Goal: Task Accomplishment & Management: Use online tool/utility

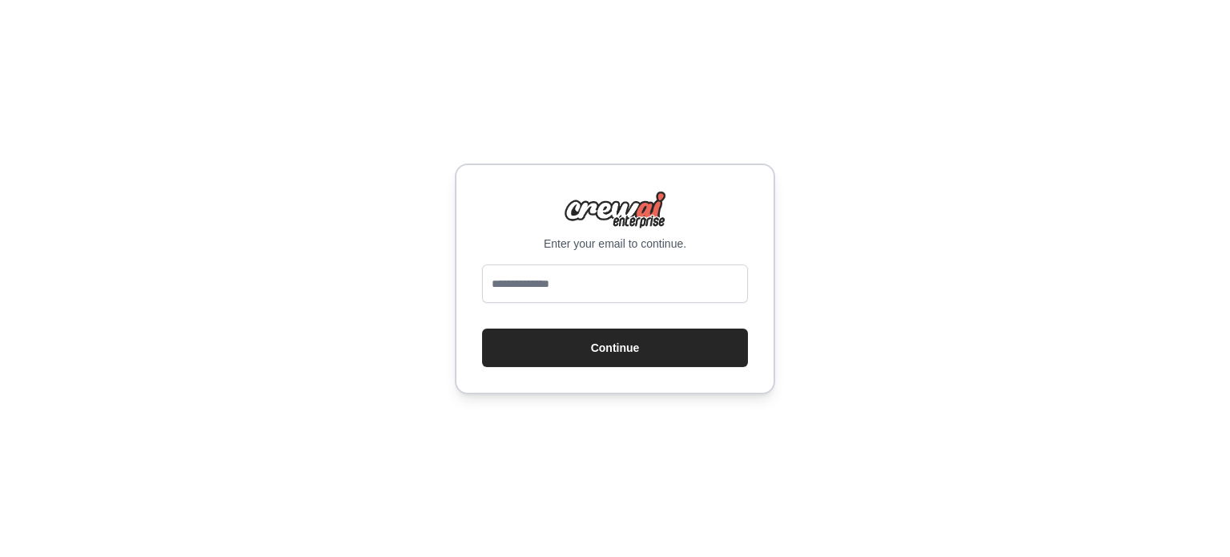
click at [602, 262] on div "Enter your email to continue. Continue" at bounding box center [615, 278] width 320 height 231
click at [596, 270] on input "email" at bounding box center [615, 283] width 266 height 38
click at [575, 294] on input "email" at bounding box center [615, 283] width 266 height 38
type input "**********"
click at [621, 336] on button "Continue" at bounding box center [615, 347] width 266 height 38
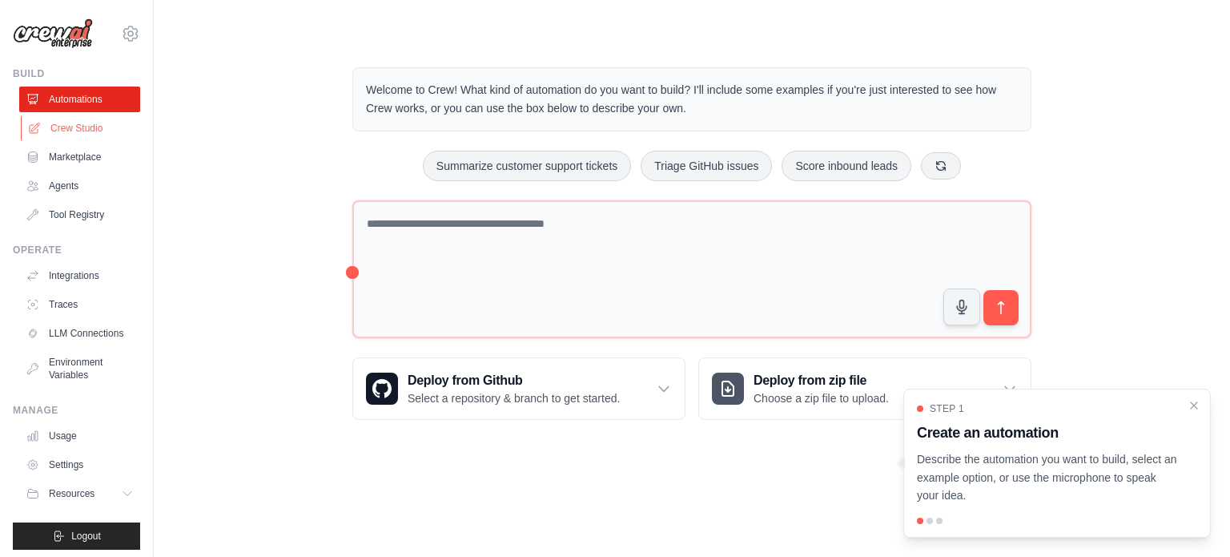
click at [87, 127] on link "Crew Studio" at bounding box center [81, 128] width 121 height 26
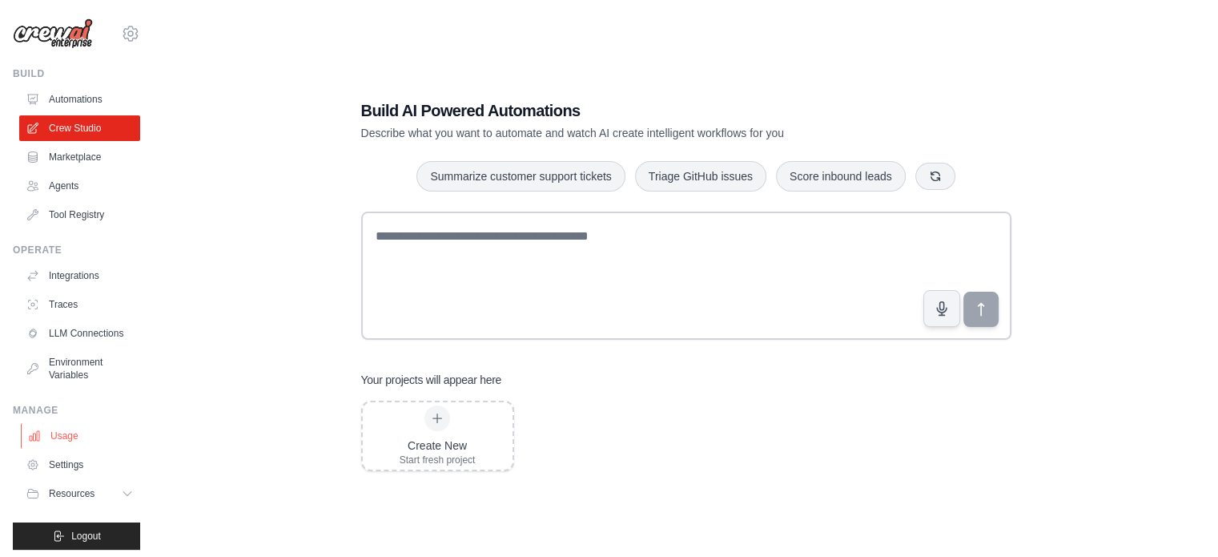
scroll to position [17, 0]
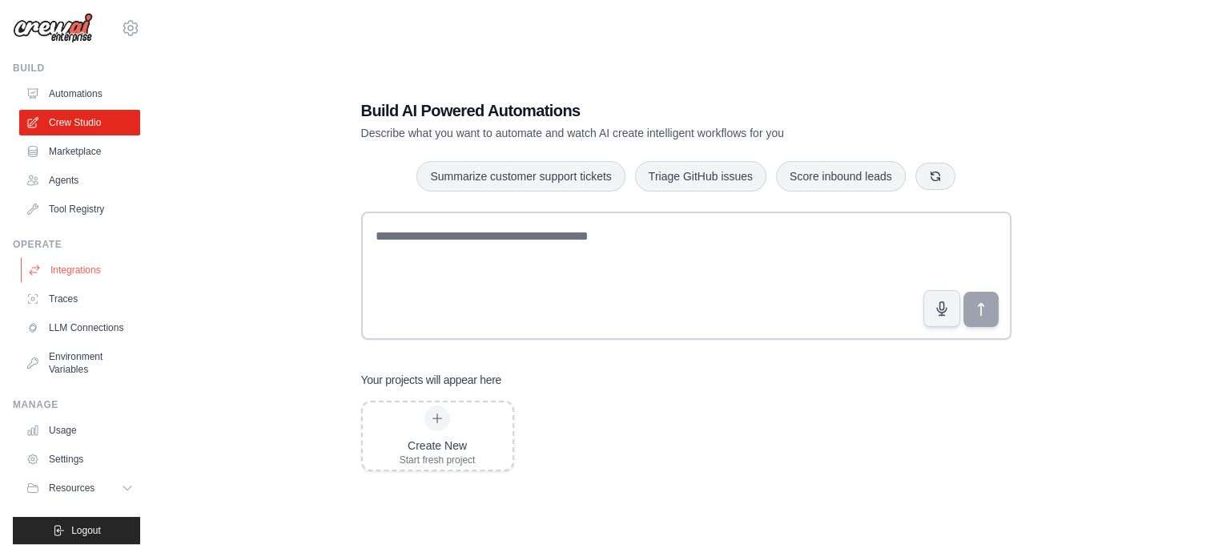
click at [68, 257] on link "Integrations" at bounding box center [81, 270] width 121 height 26
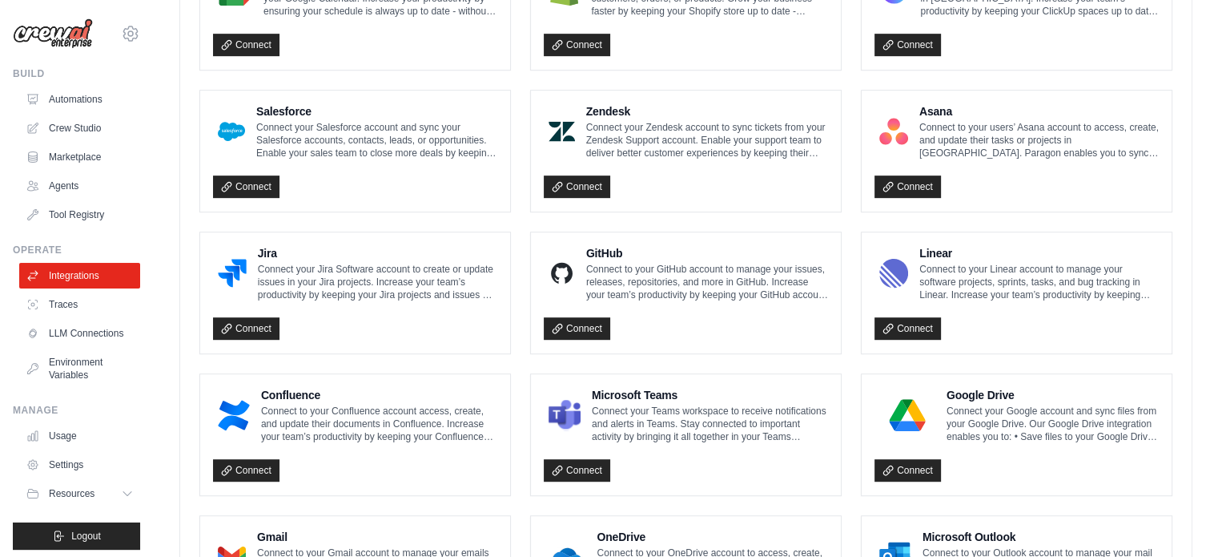
scroll to position [940, 0]
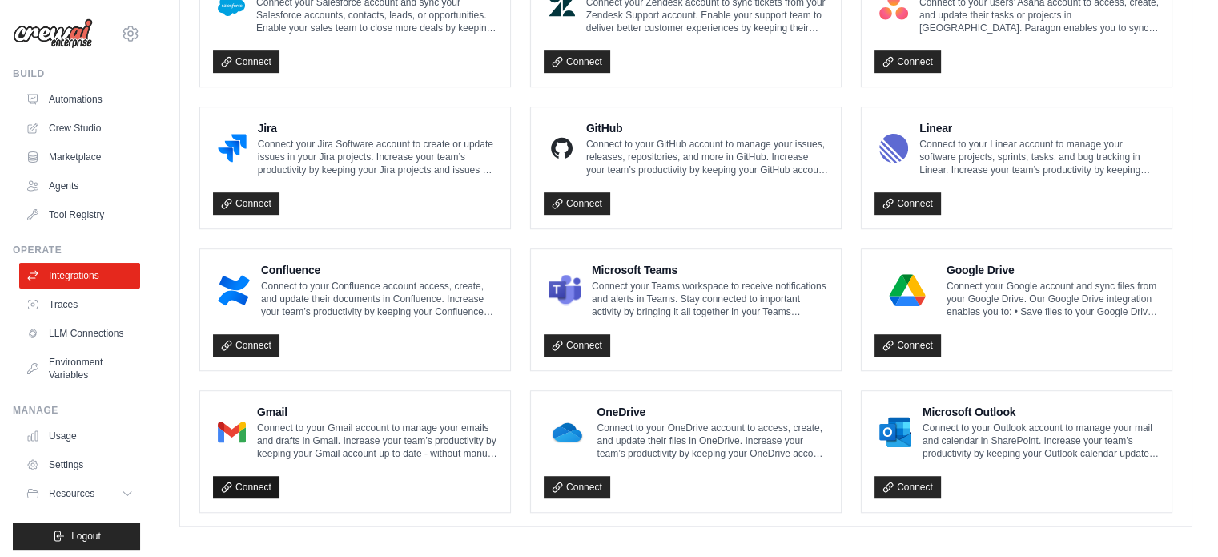
click at [248, 476] on link "Connect" at bounding box center [246, 487] width 66 height 22
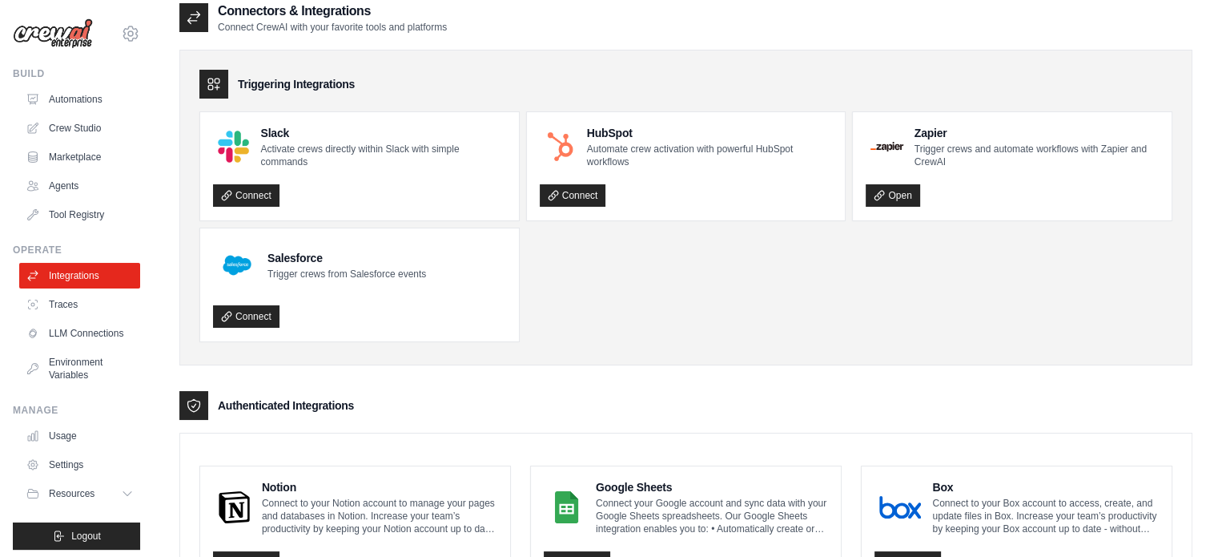
scroll to position [0, 0]
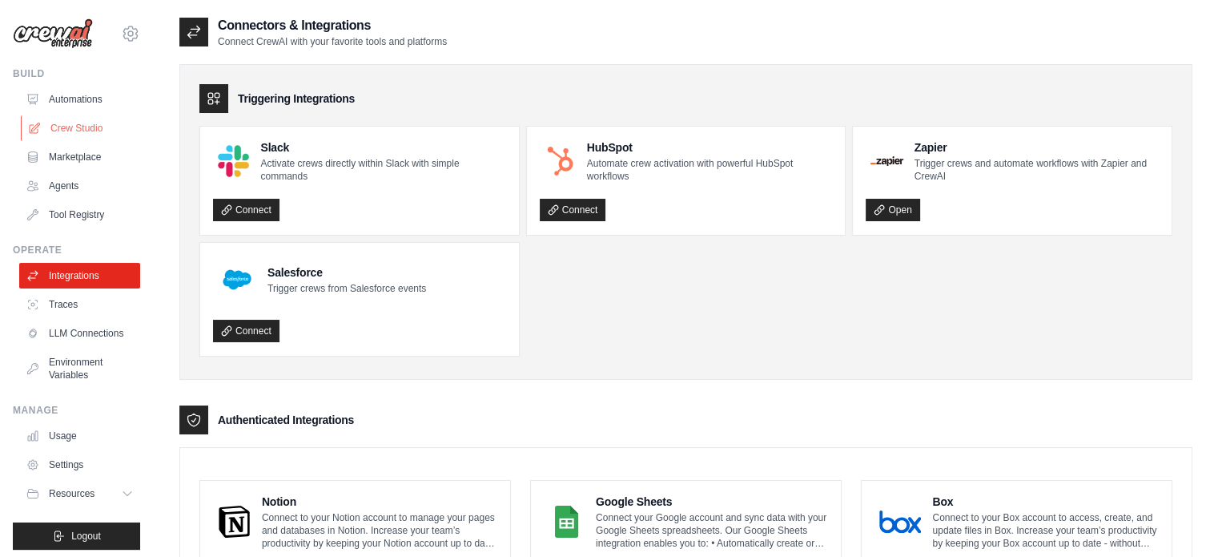
click at [88, 134] on link "Crew Studio" at bounding box center [81, 128] width 121 height 26
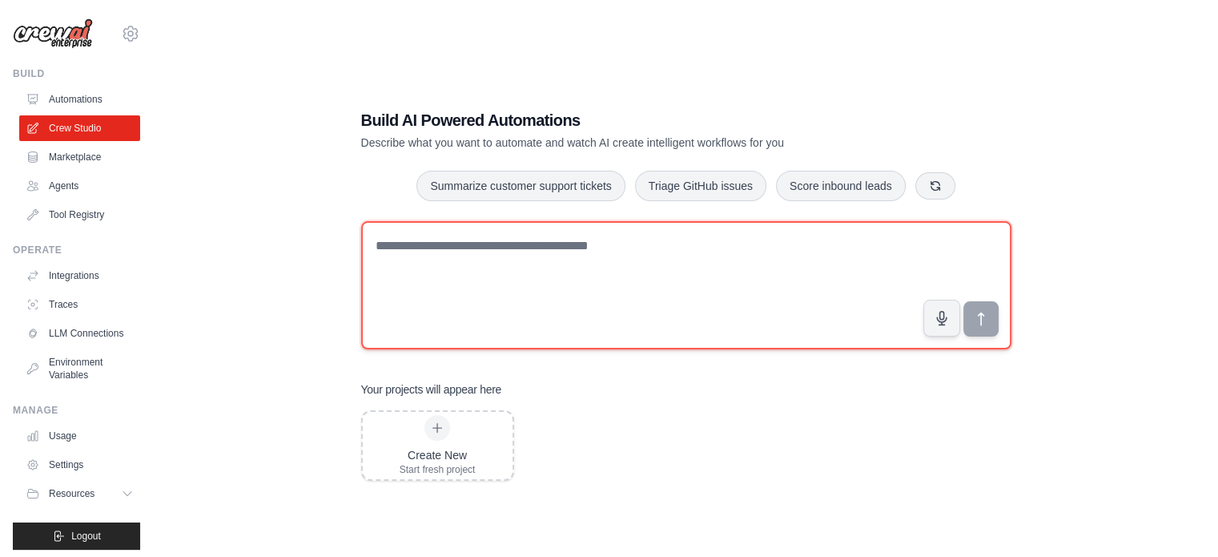
click at [566, 276] on textarea at bounding box center [686, 285] width 650 height 128
click at [637, 310] on textarea at bounding box center [686, 285] width 650 height 128
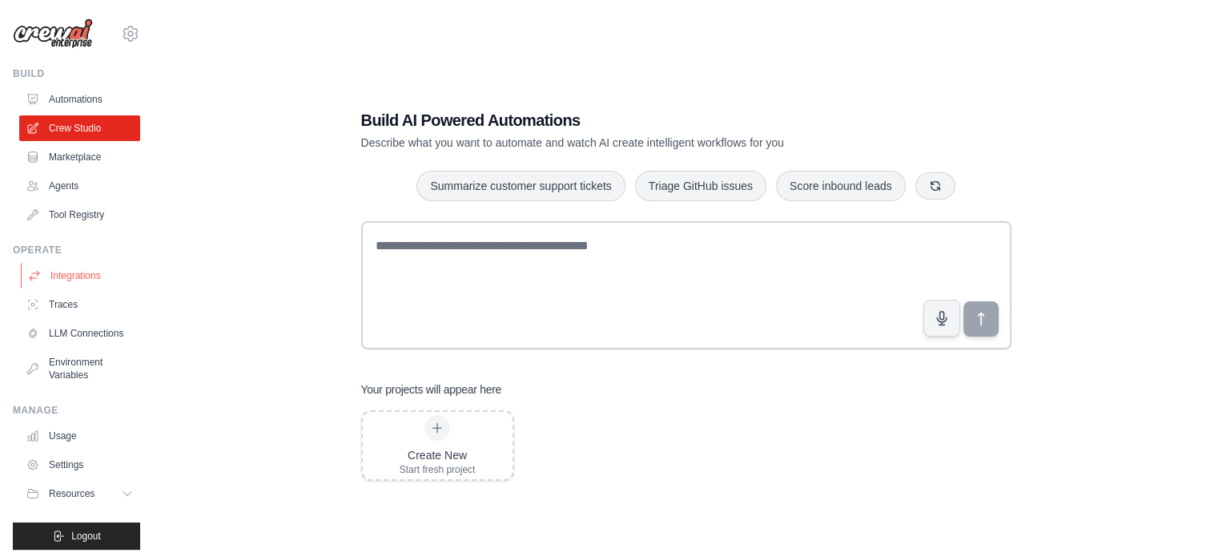
click at [91, 267] on link "Integrations" at bounding box center [81, 276] width 121 height 26
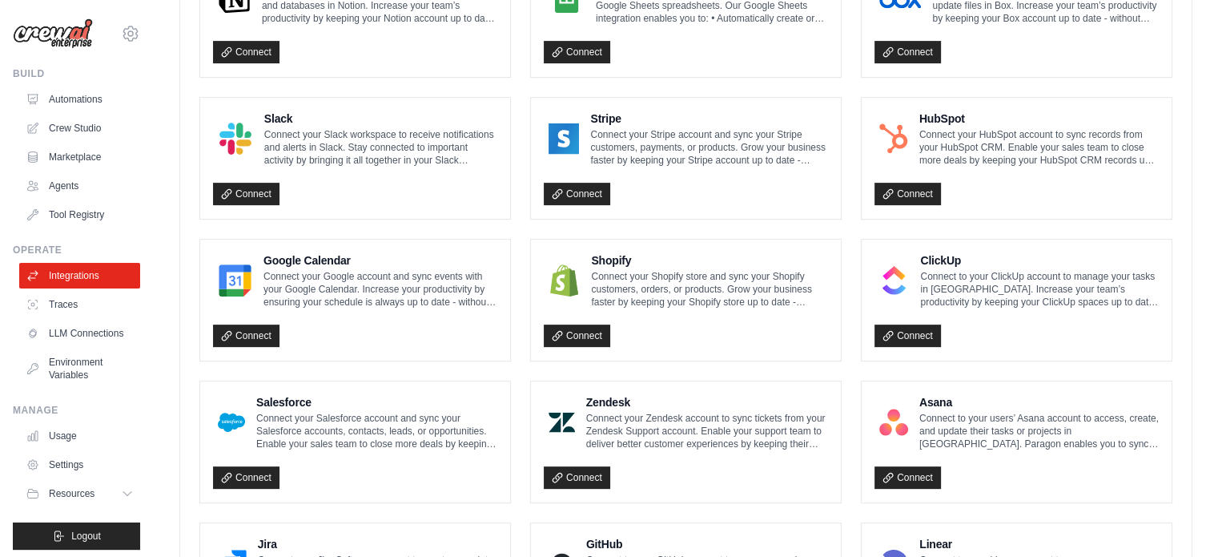
scroll to position [940, 0]
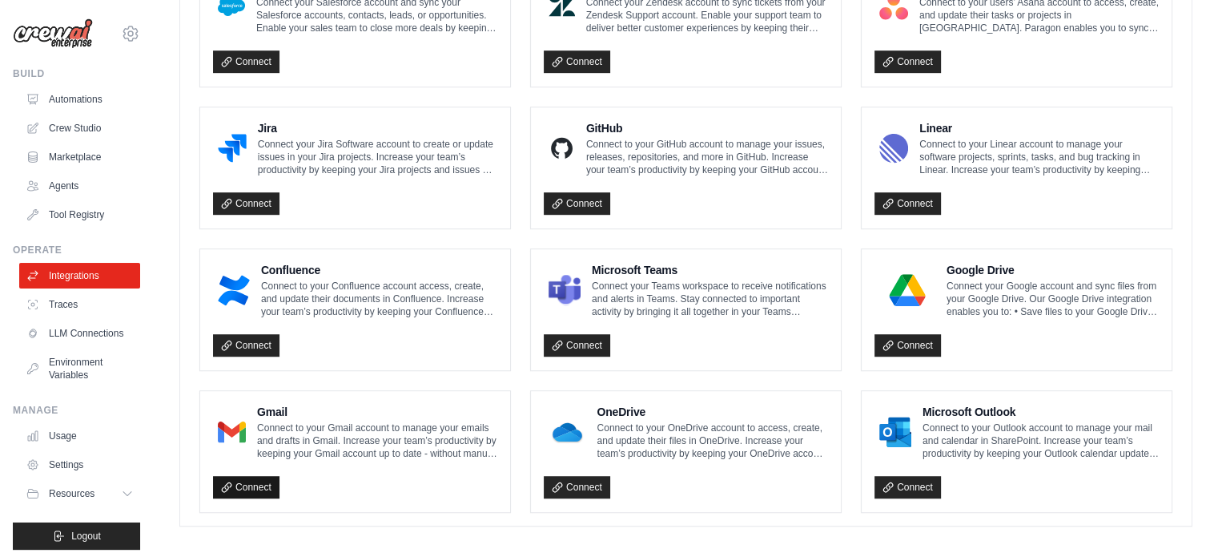
click at [235, 480] on link "Connect" at bounding box center [246, 487] width 66 height 22
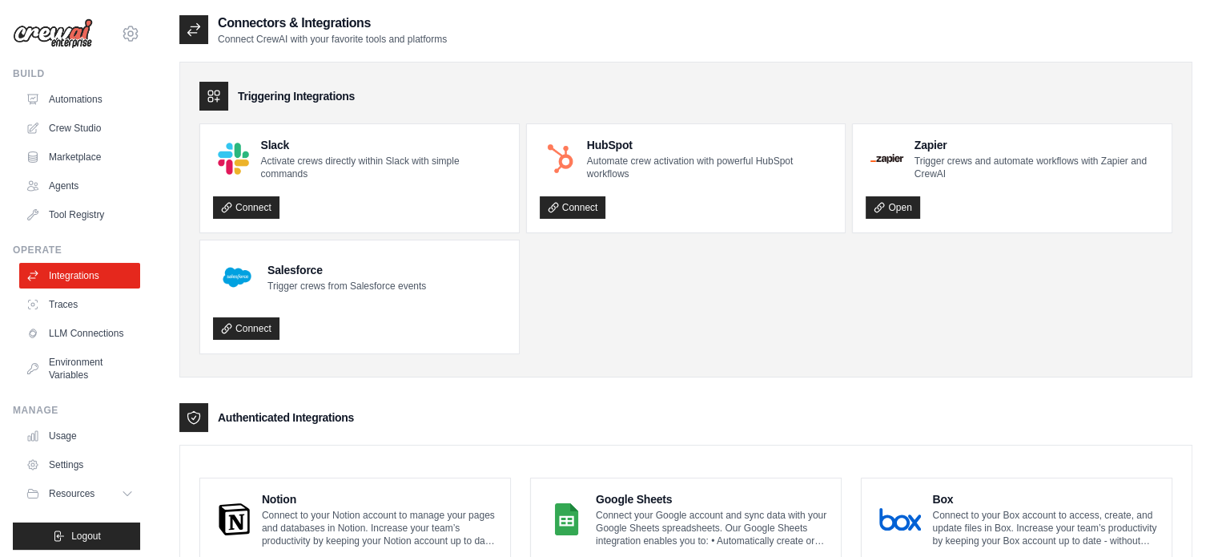
scroll to position [0, 0]
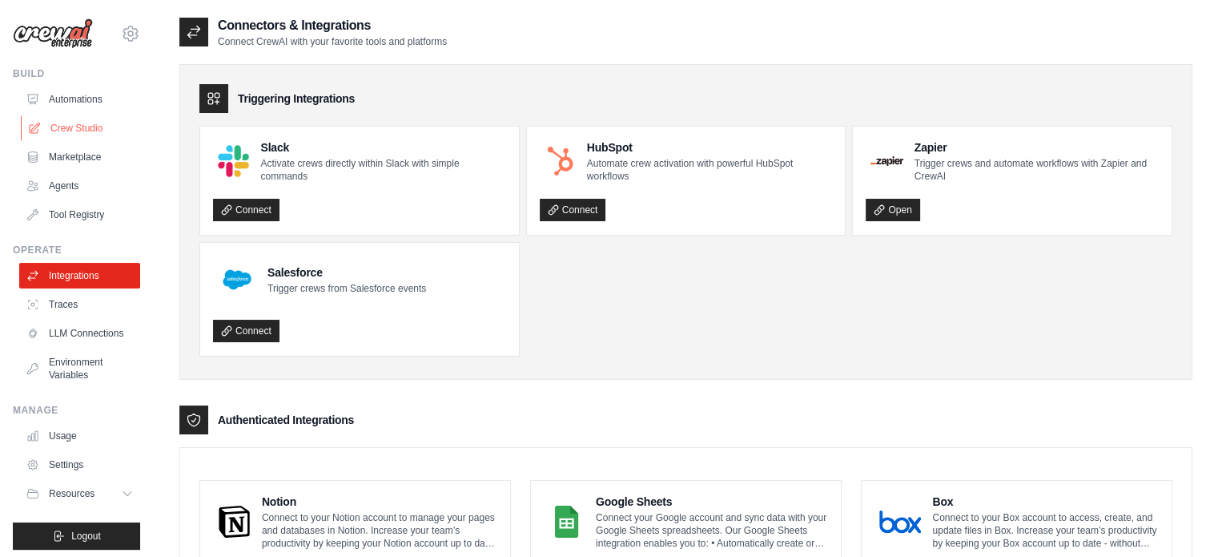
click at [78, 135] on link "Crew Studio" at bounding box center [81, 128] width 121 height 26
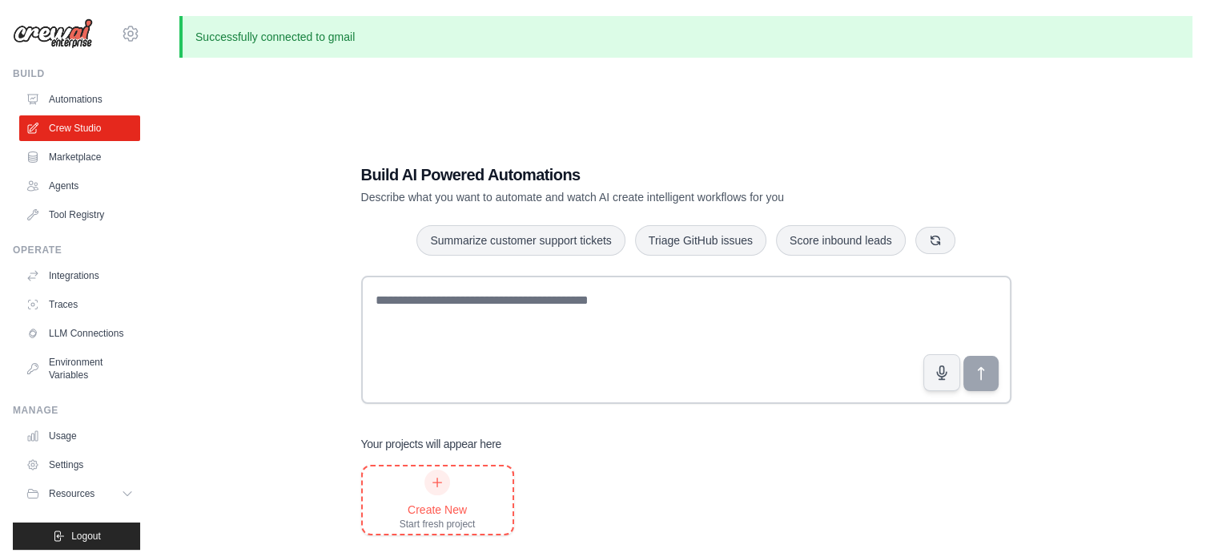
click at [448, 484] on div at bounding box center [437, 482] width 26 height 26
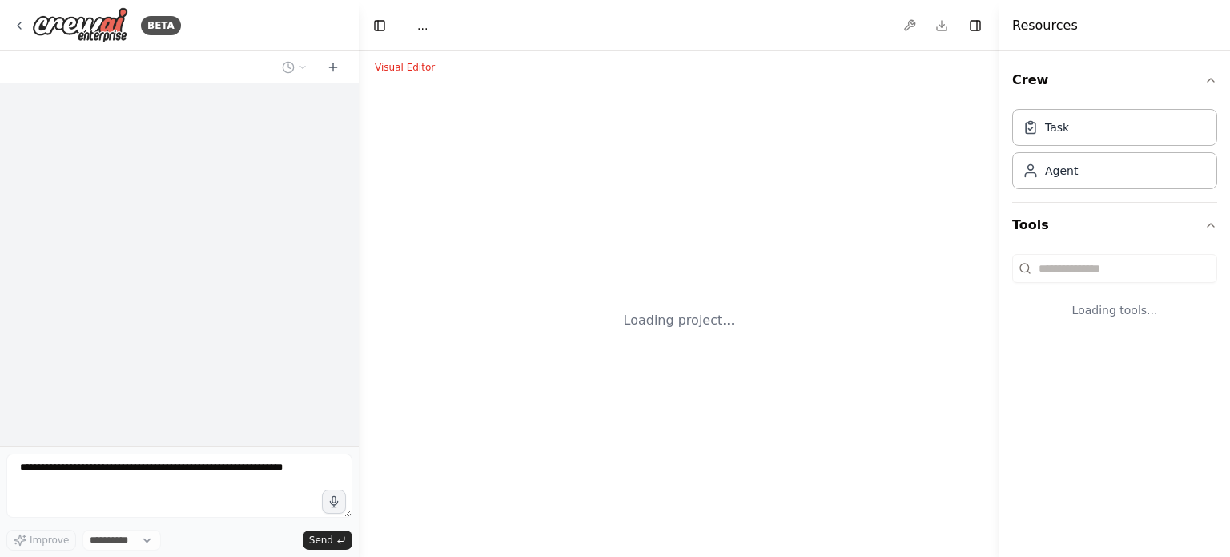
select select "****"
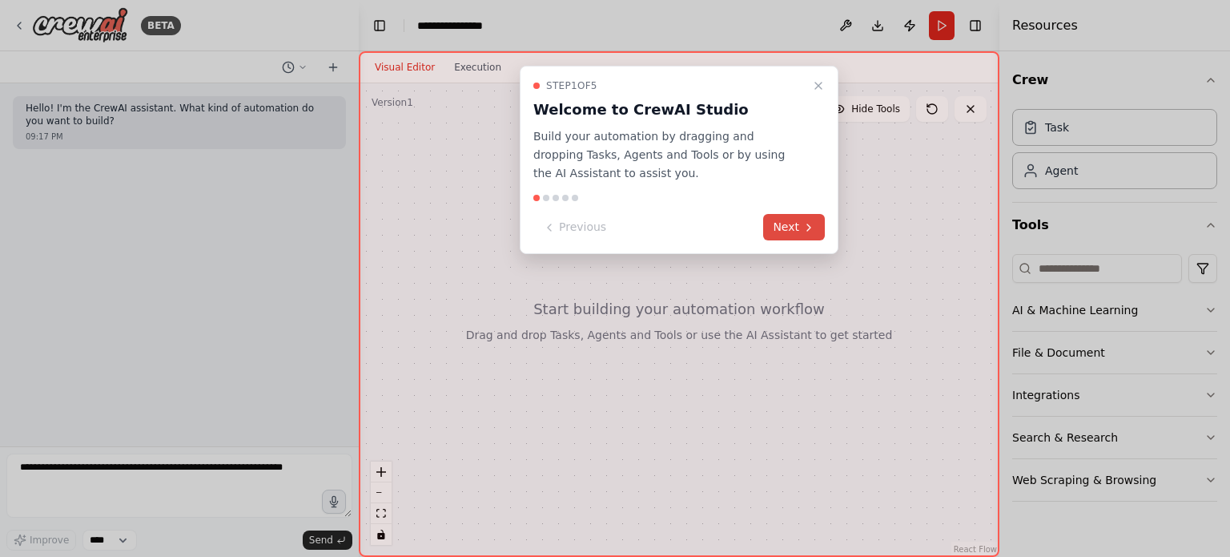
click at [776, 227] on button "Next" at bounding box center [794, 227] width 62 height 26
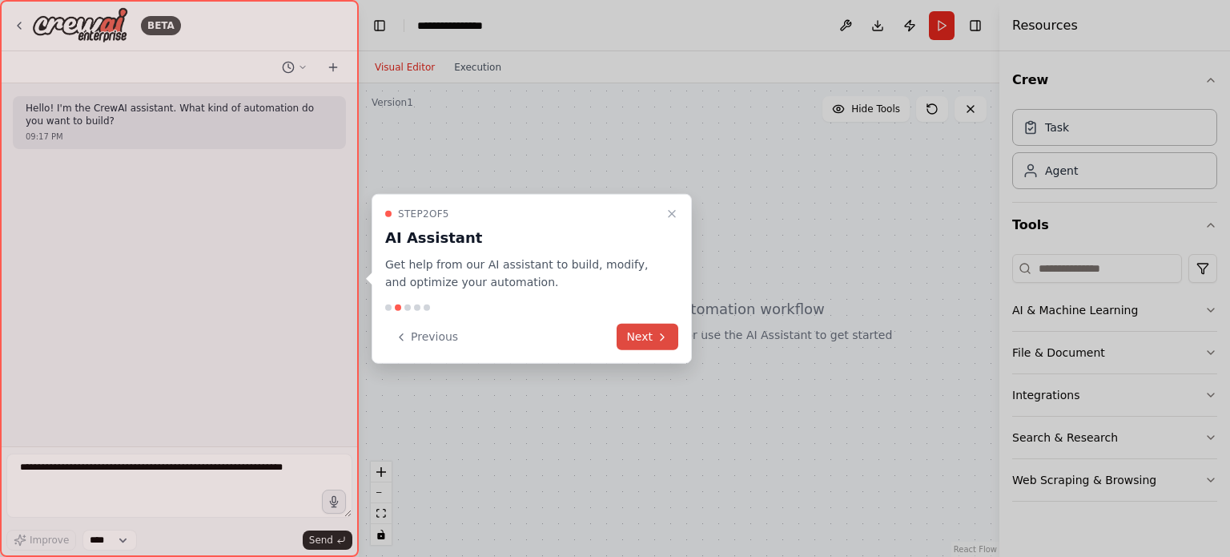
click at [638, 332] on button "Next" at bounding box center [648, 337] width 62 height 26
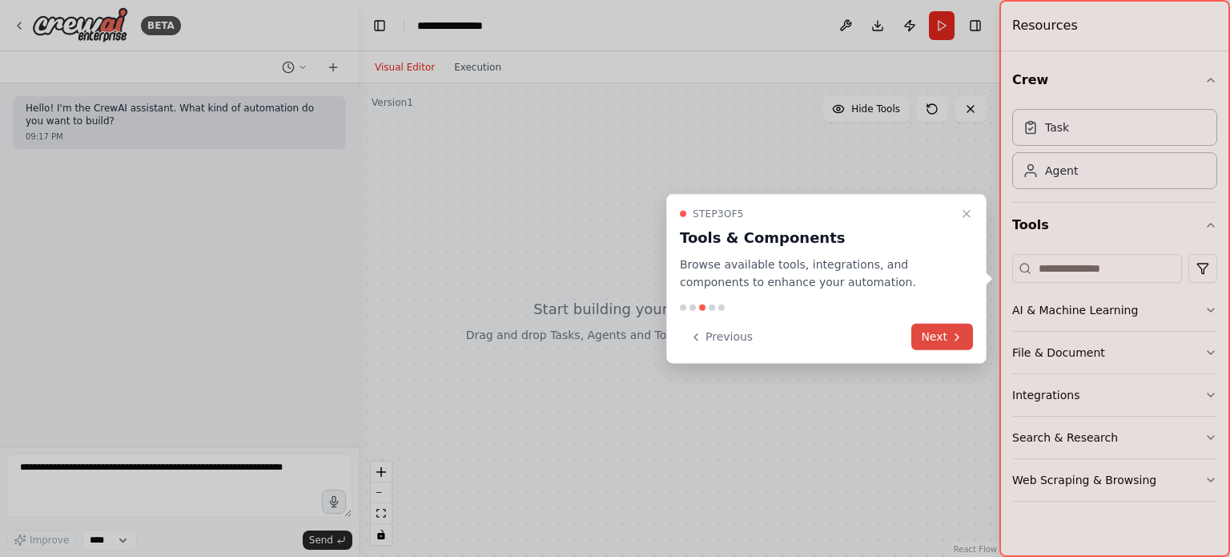
click at [932, 331] on button "Next" at bounding box center [942, 337] width 62 height 26
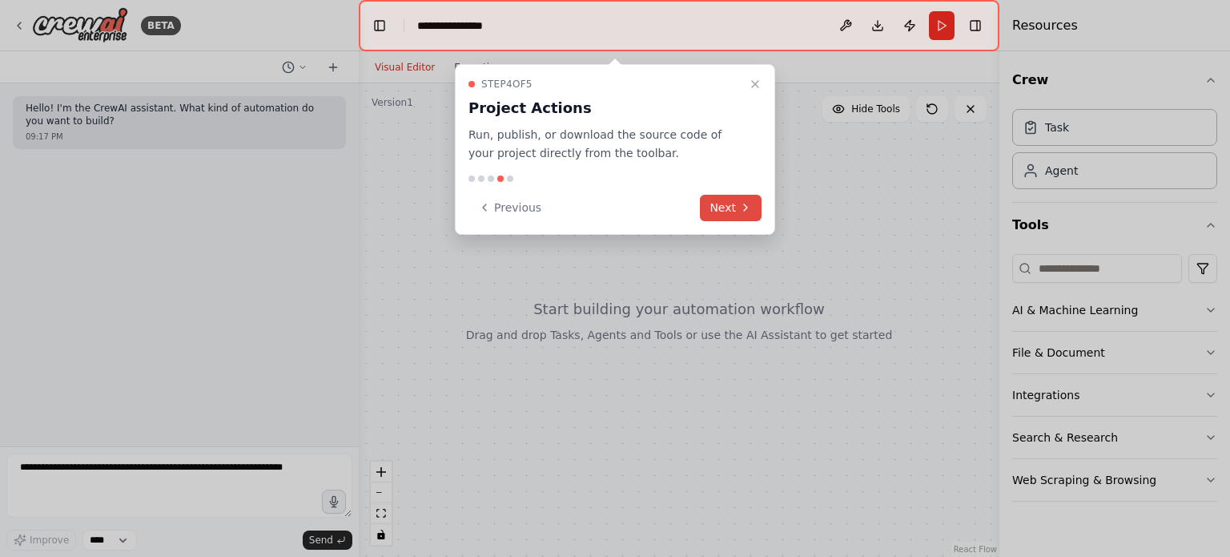
click at [711, 208] on button "Next" at bounding box center [731, 208] width 62 height 26
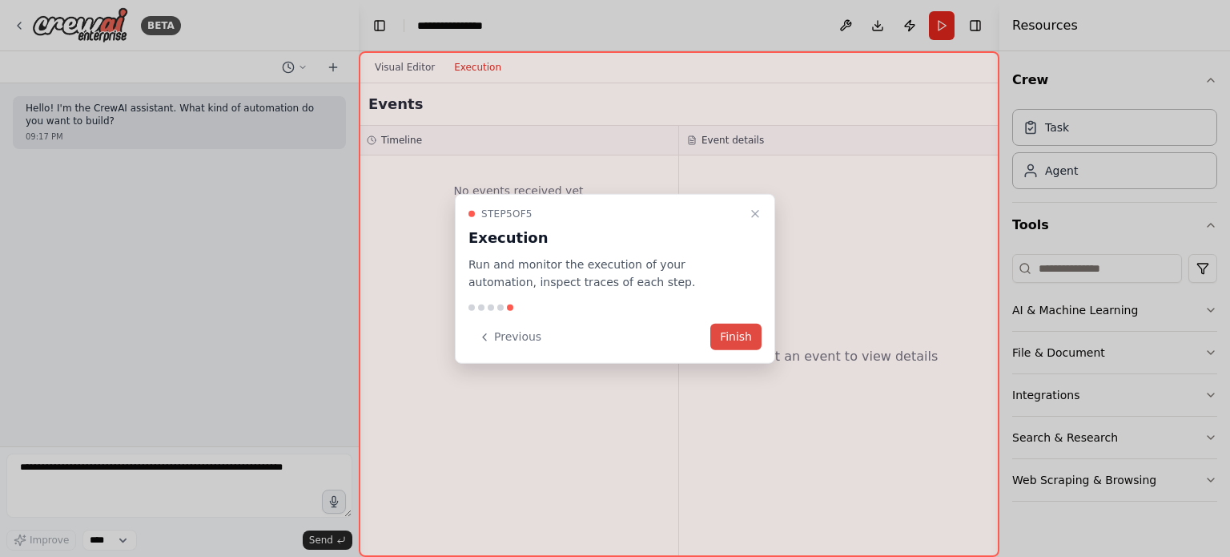
click at [726, 327] on button "Finish" at bounding box center [735, 337] width 51 height 26
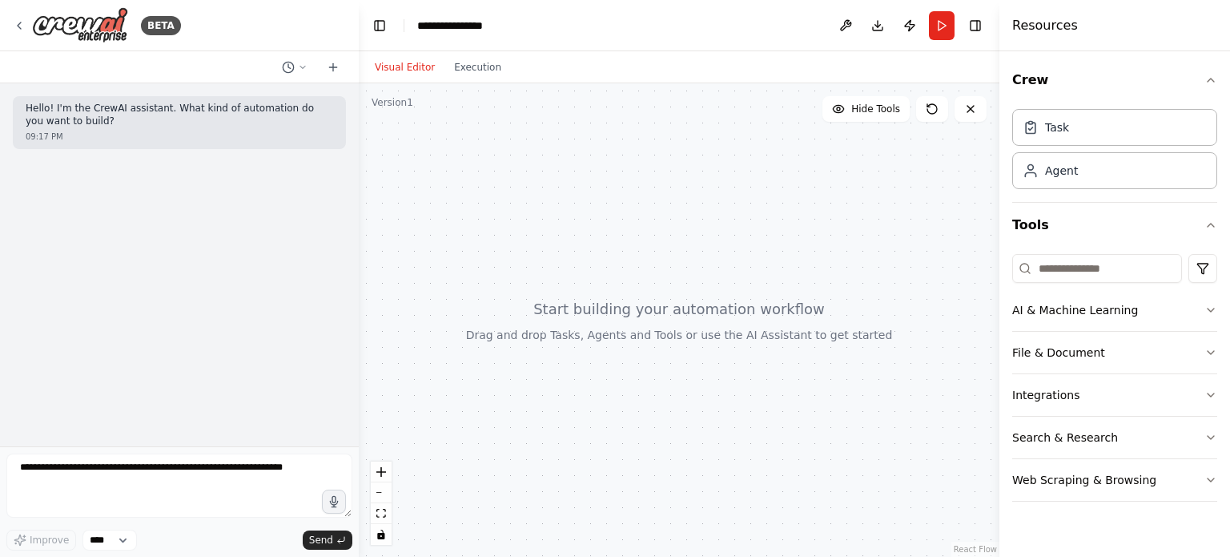
click at [12, 21] on div "BETA" at bounding box center [179, 25] width 359 height 51
click at [25, 24] on icon at bounding box center [19, 25] width 13 height 13
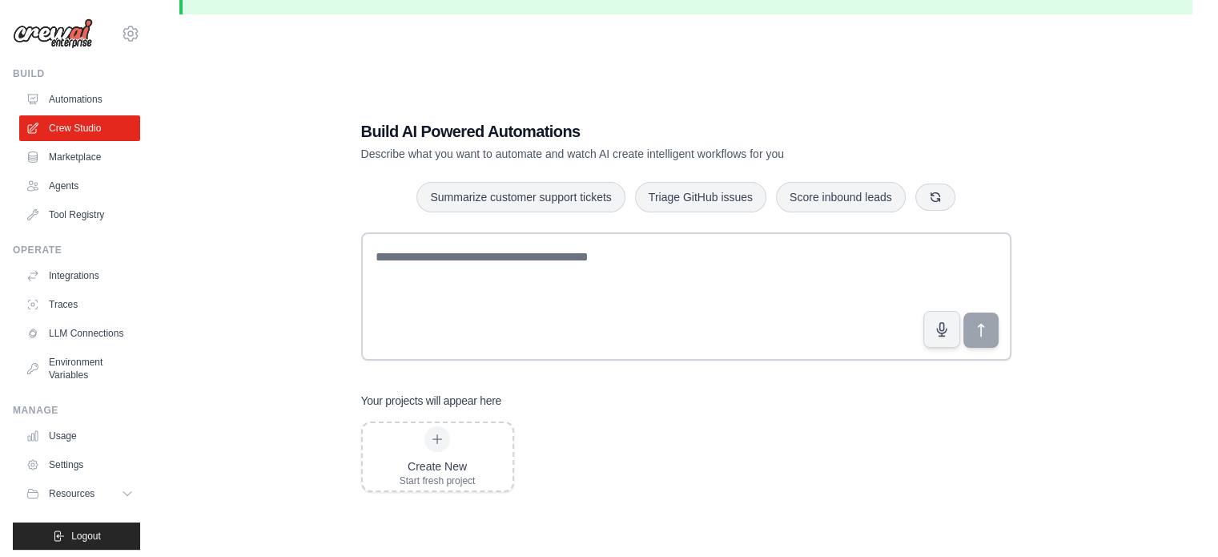
scroll to position [38, 0]
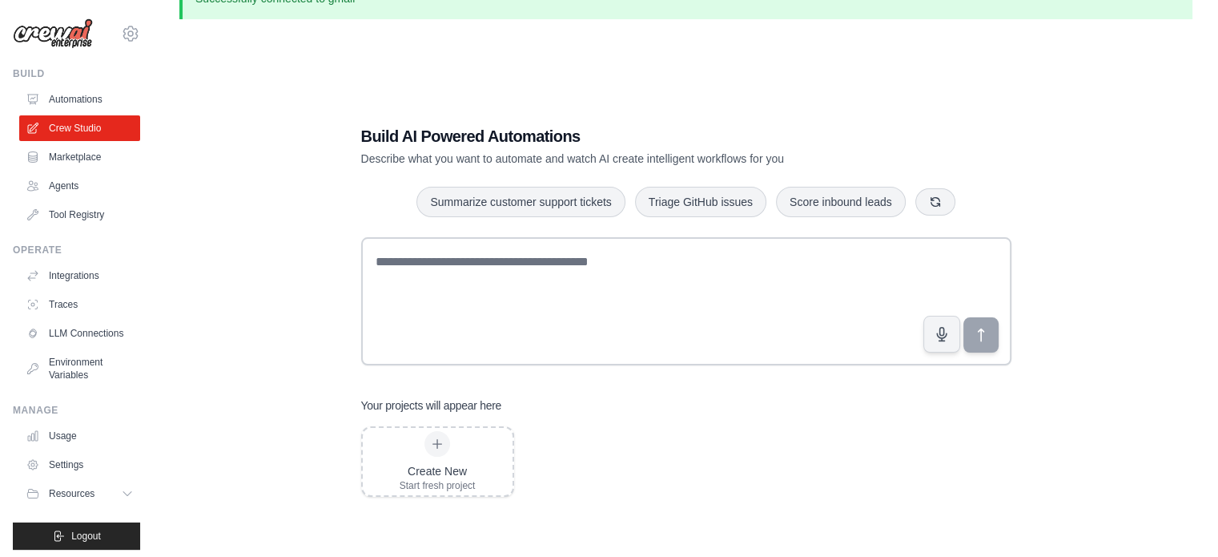
click at [209, 191] on div "Build AI Powered Automations Describe what you want to automate and watch AI cr…" at bounding box center [685, 310] width 1013 height 557
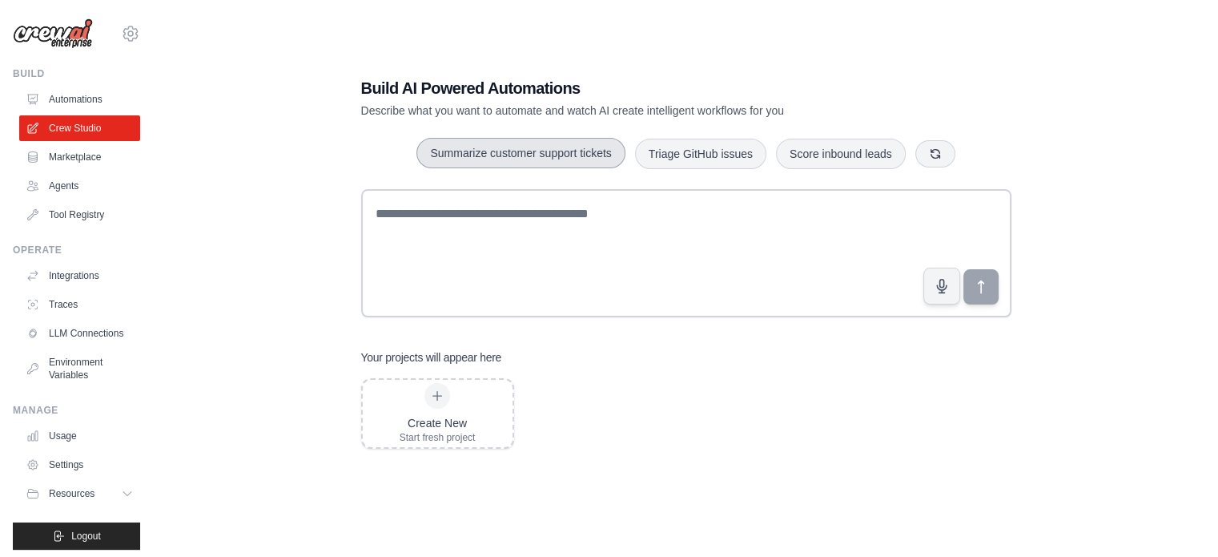
scroll to position [0, 0]
